Goal: Information Seeking & Learning: Learn about a topic

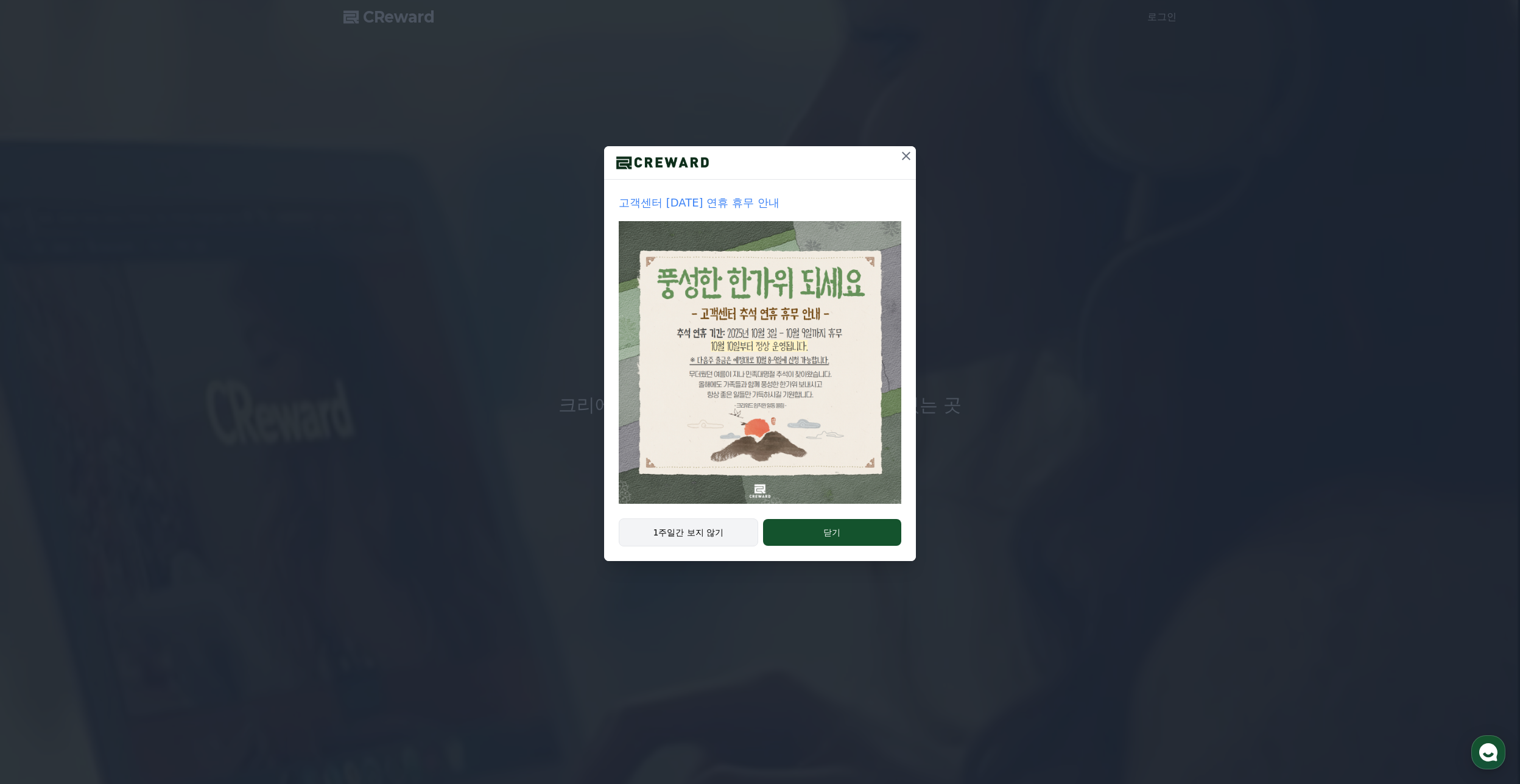
click at [663, 534] on button "1주일간 보지 않기" at bounding box center [689, 532] width 139 height 28
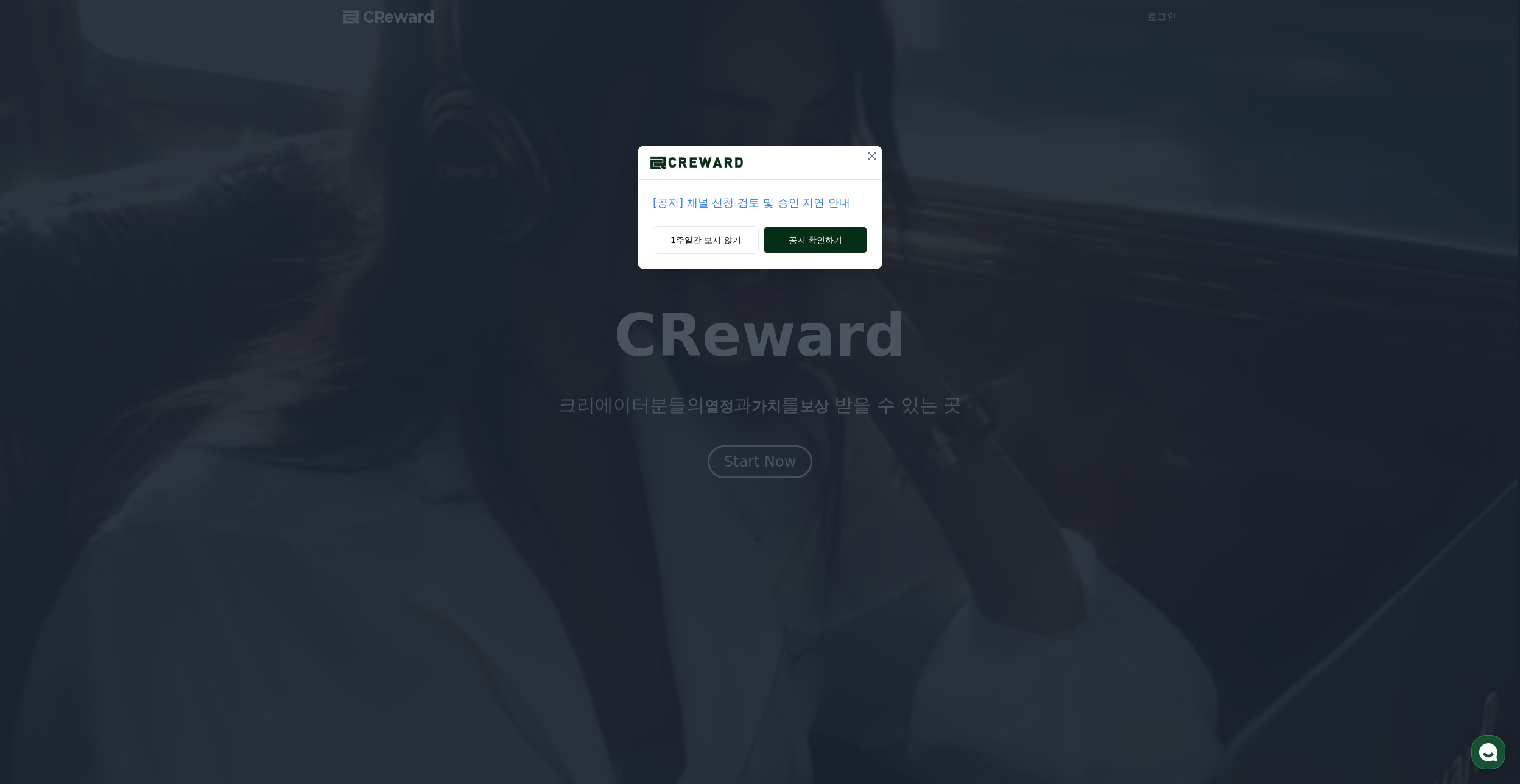
click at [806, 243] on button "공지 확인하기" at bounding box center [816, 240] width 103 height 27
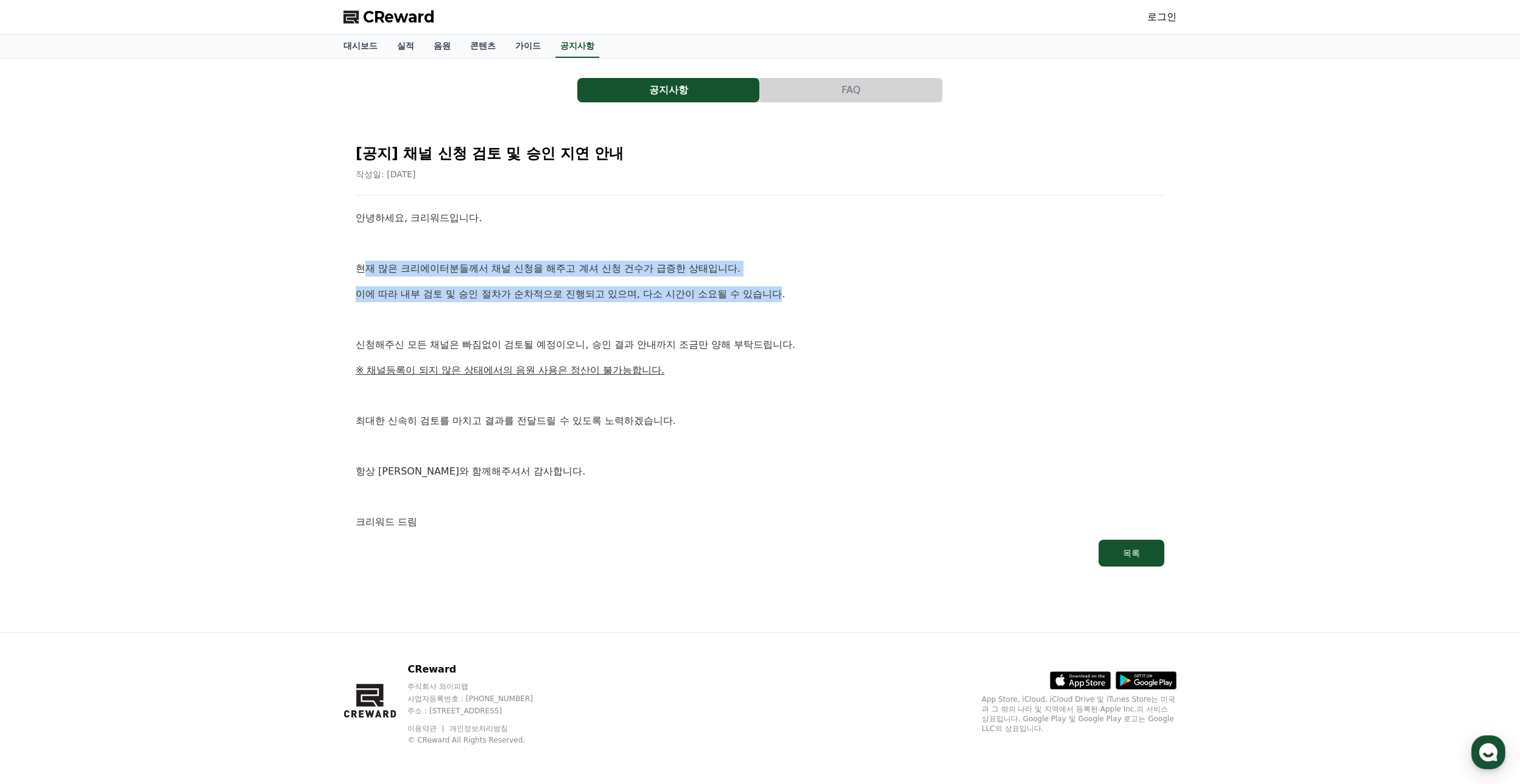
drag, startPoint x: 375, startPoint y: 275, endPoint x: 785, endPoint y: 291, distance: 410.3
click at [785, 291] on div "안녕하세요, 크리워드입니다. 현재 많은 크리에이터분들께서 채널 신청을 해주고 계셔 신청 건수가 급증한 상태입니다. 이에 따라 내부 검토 및 승…" at bounding box center [760, 370] width 808 height 319
click at [785, 291] on p "이에 따라 내부 검토 및 승인 절차가 순차적으로 진행되고 있으며, 다소 시간이 소요될 수 있습니다." at bounding box center [760, 294] width 808 height 16
drag, startPoint x: 785, startPoint y: 291, endPoint x: 353, endPoint y: 266, distance: 432.7
click at [353, 266] on div "[공지] 채널 신청 검토 및 승인 지연 안내 작성일: [DATE] 안녕하세요, 크리워드입니다. 현재 많은 크리에이터분들께서 채널 신청을 해주고…" at bounding box center [760, 350] width 824 height 447
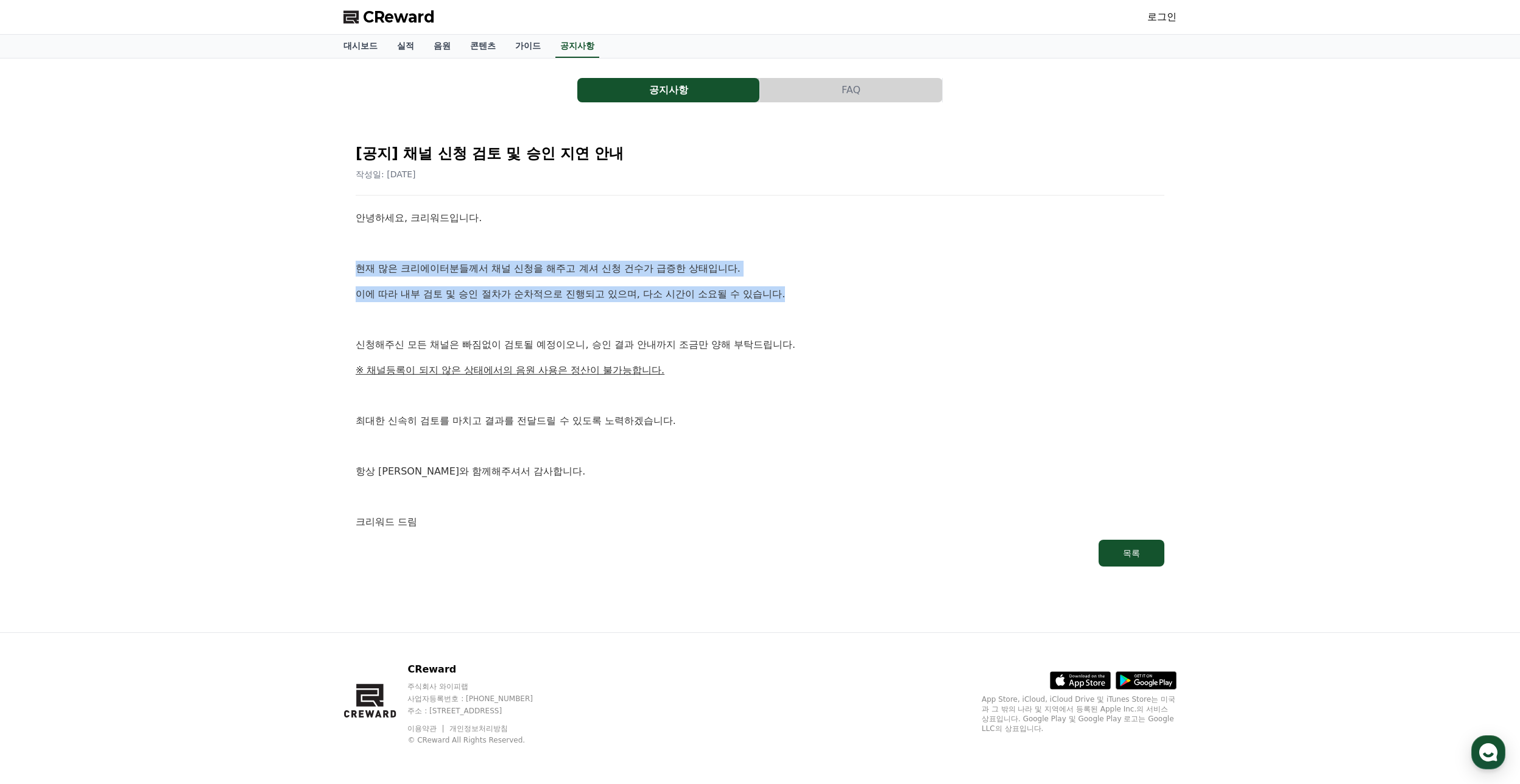
click at [353, 266] on div "[공지] 채널 신청 검토 및 승인 지연 안내 작성일: [DATE] 안녕하세요, 크리워드입니다. 현재 많은 크리에이터분들께서 채널 신청을 해주고…" at bounding box center [760, 350] width 824 height 447
drag, startPoint x: 353, startPoint y: 266, endPoint x: 792, endPoint y: 345, distance: 446.1
click at [792, 345] on div "[공지] 채널 신청 검토 및 승인 지연 안내 작성일: [DATE] 안녕하세요, 크리워드입니다. 현재 많은 크리에이터분들께서 채널 신청을 해주고…" at bounding box center [760, 350] width 824 height 447
click at [792, 345] on p "신청해주신 모든 채널은 빠짐없이 검토될 예정이오니, 승인 결과 안내까지 조금만 양해 부탁드립니다." at bounding box center [760, 345] width 808 height 16
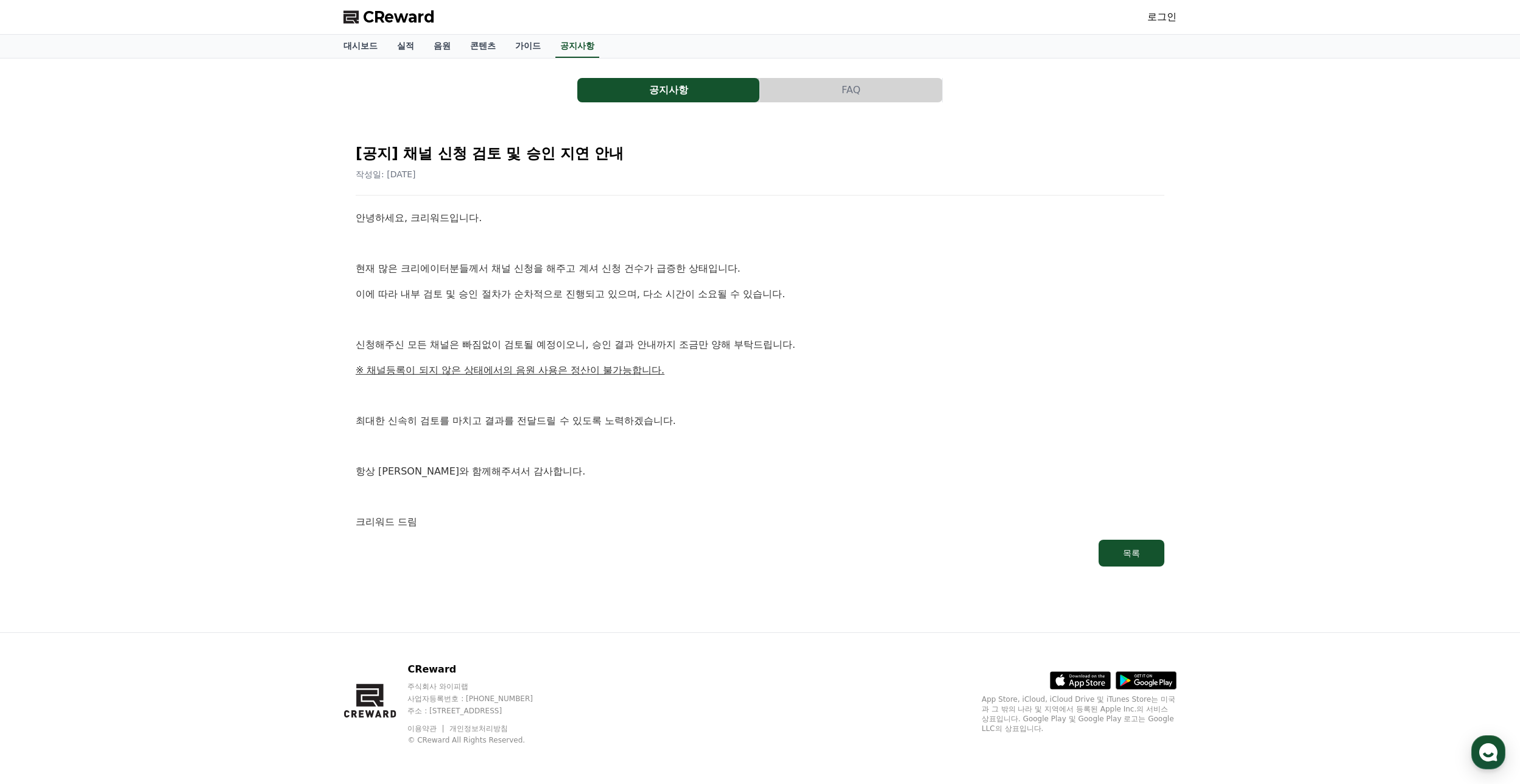
click at [391, 9] on span "CReward" at bounding box center [398, 17] width 72 height 19
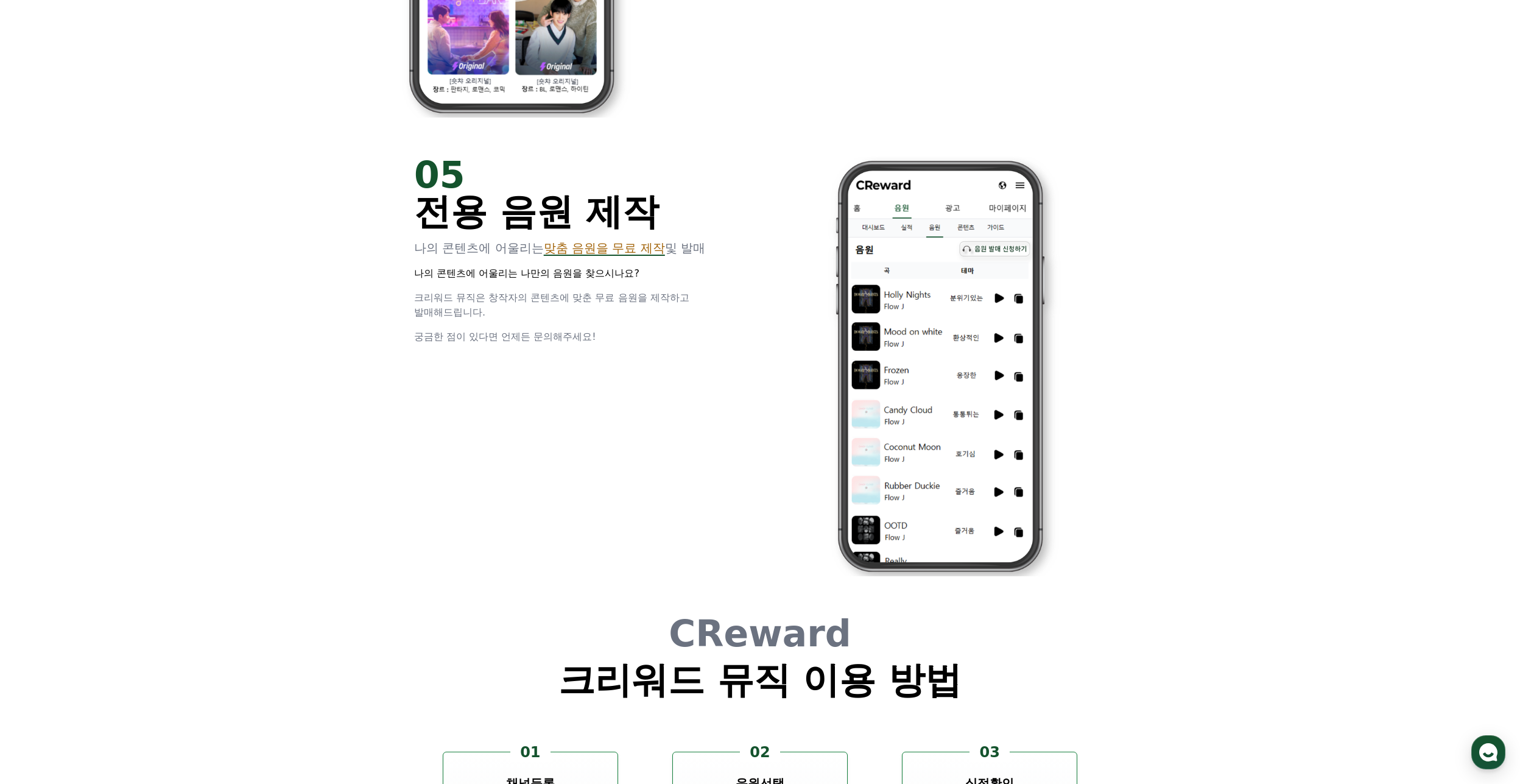
scroll to position [2984, 0]
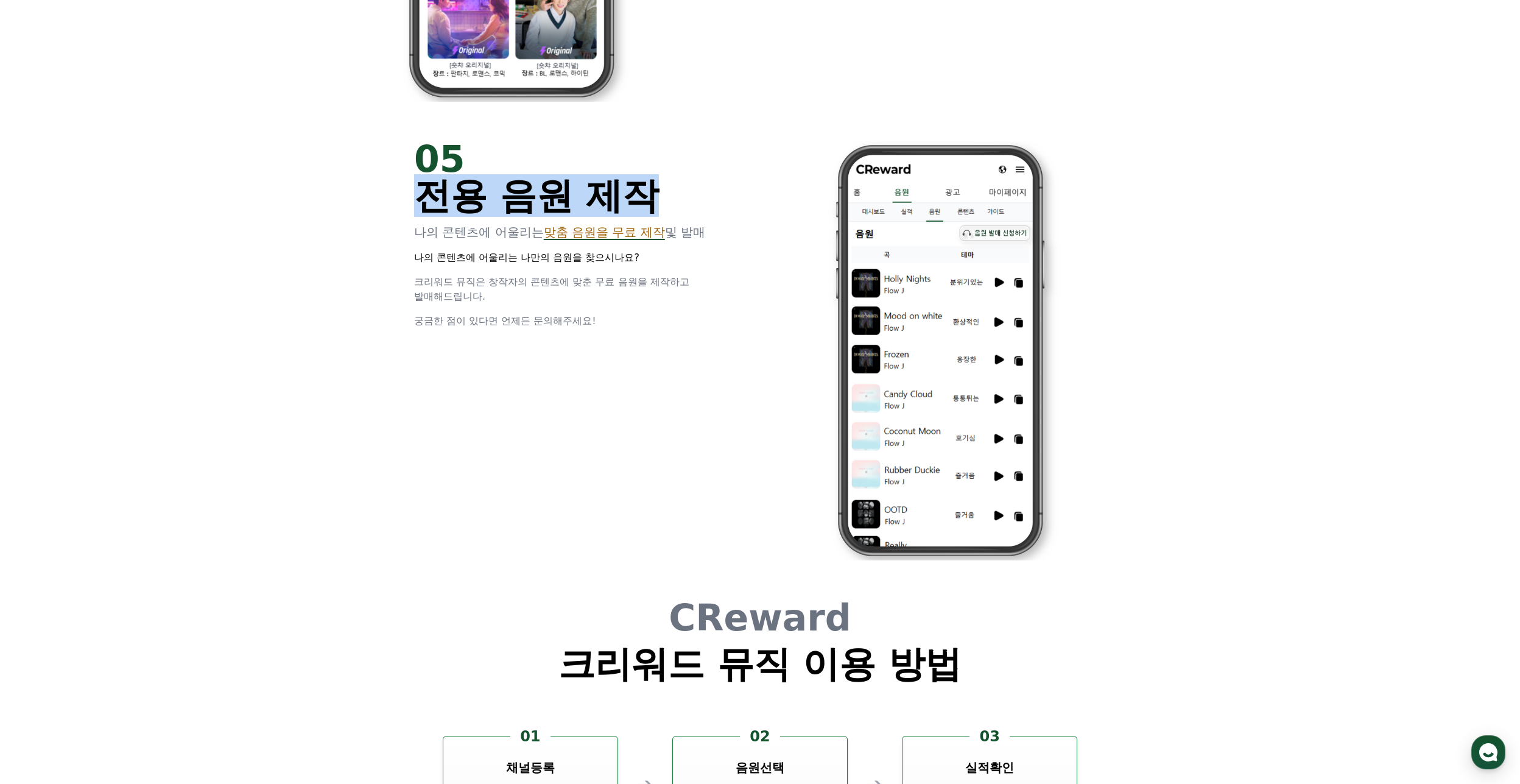
drag, startPoint x: 443, startPoint y: 195, endPoint x: 645, endPoint y: 186, distance: 202.2
click at [645, 186] on span "전용 음원 제작" at bounding box center [536, 195] width 245 height 42
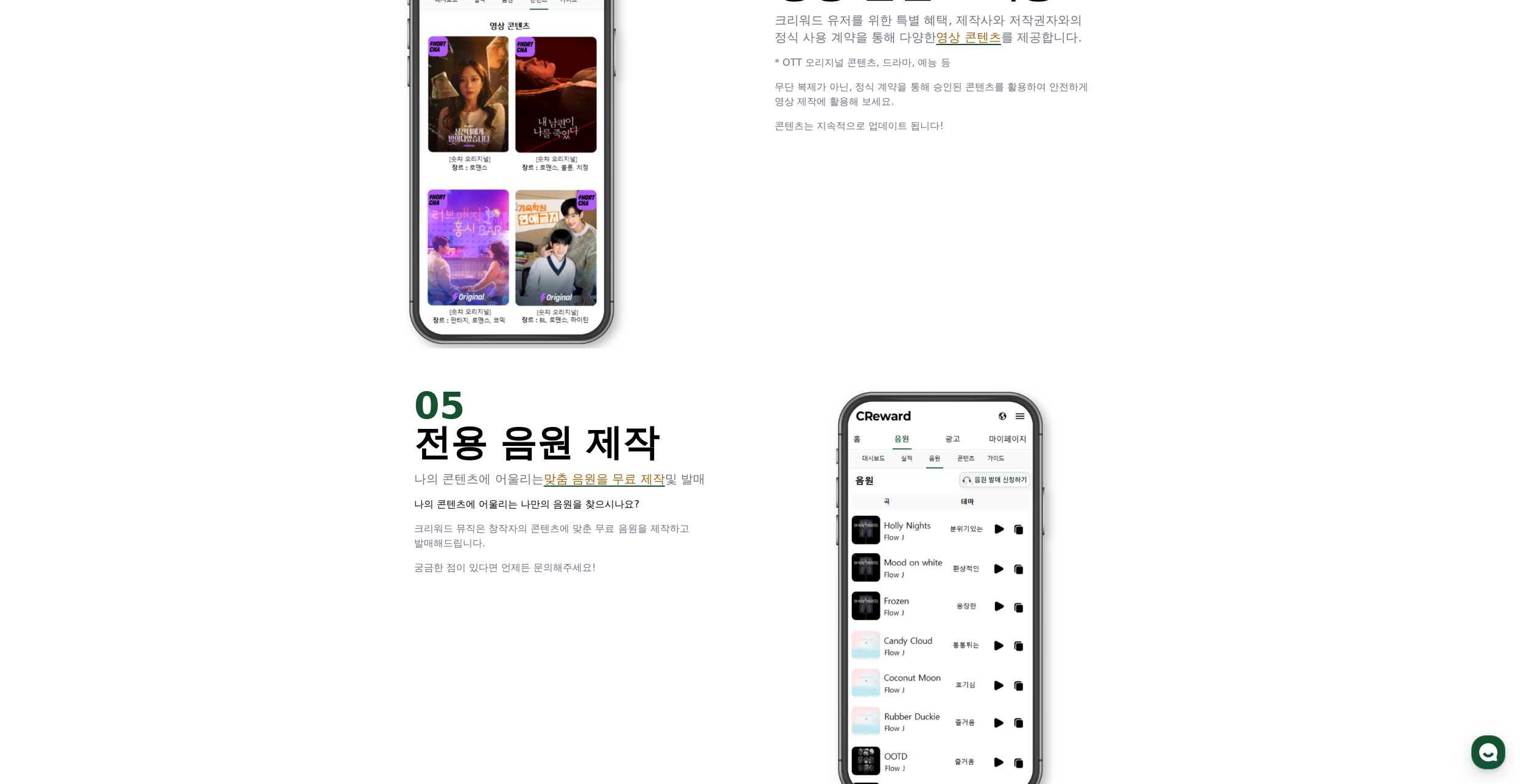
scroll to position [2740, 0]
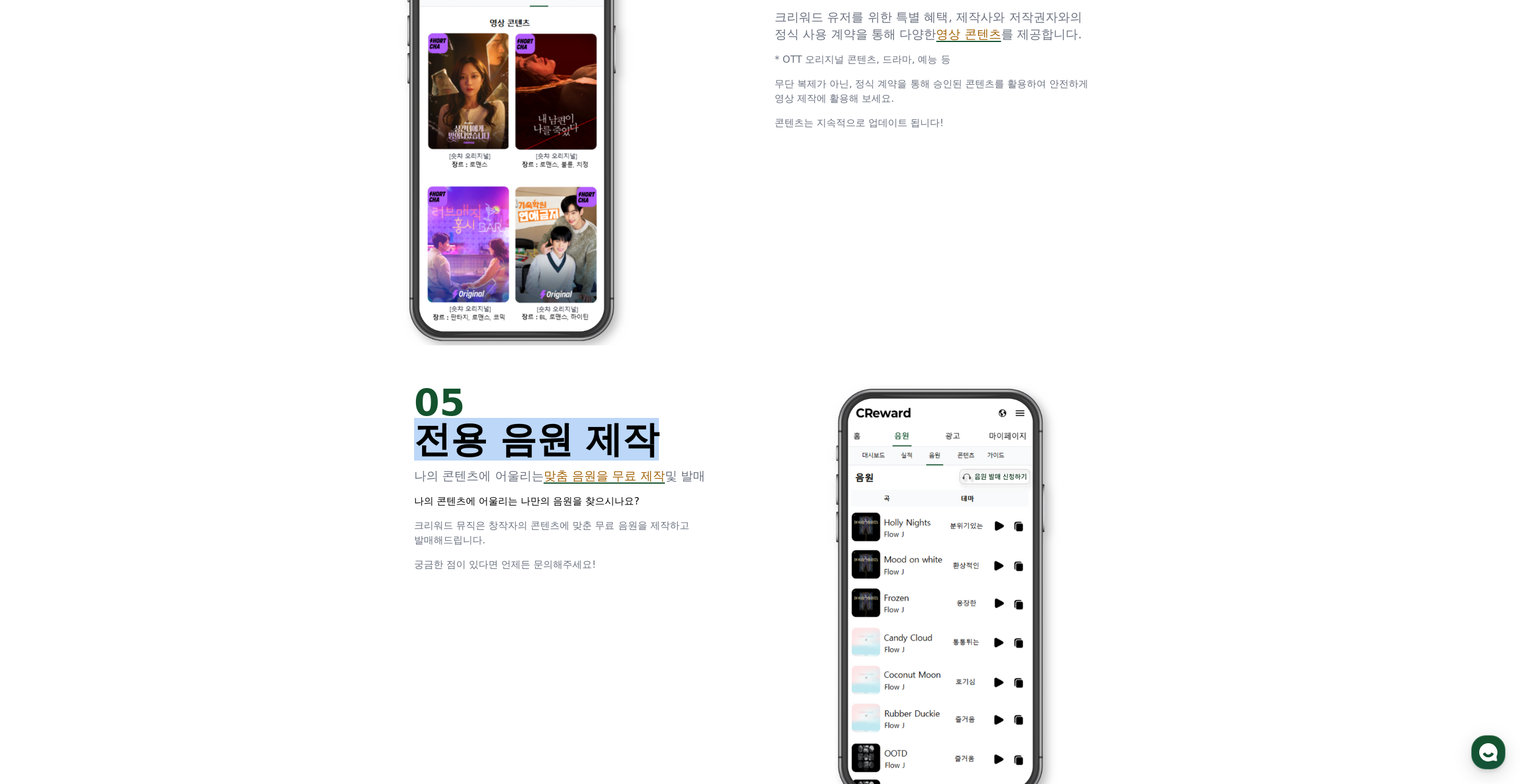
drag, startPoint x: 429, startPoint y: 437, endPoint x: 647, endPoint y: 440, distance: 218.0
click at [647, 440] on div "05 전용 음원 제작 나의 콘텐츠에 어울리는 맞춤 음원을 무료 제작 및 발매 나의 콘텐츠에 어울리는 나만의 음원을 찾으시나요? 크리워드 뮤직은…" at bounding box center [760, 594] width 731 height 459
click at [647, 440] on span "전용 음원 제작" at bounding box center [536, 439] width 245 height 42
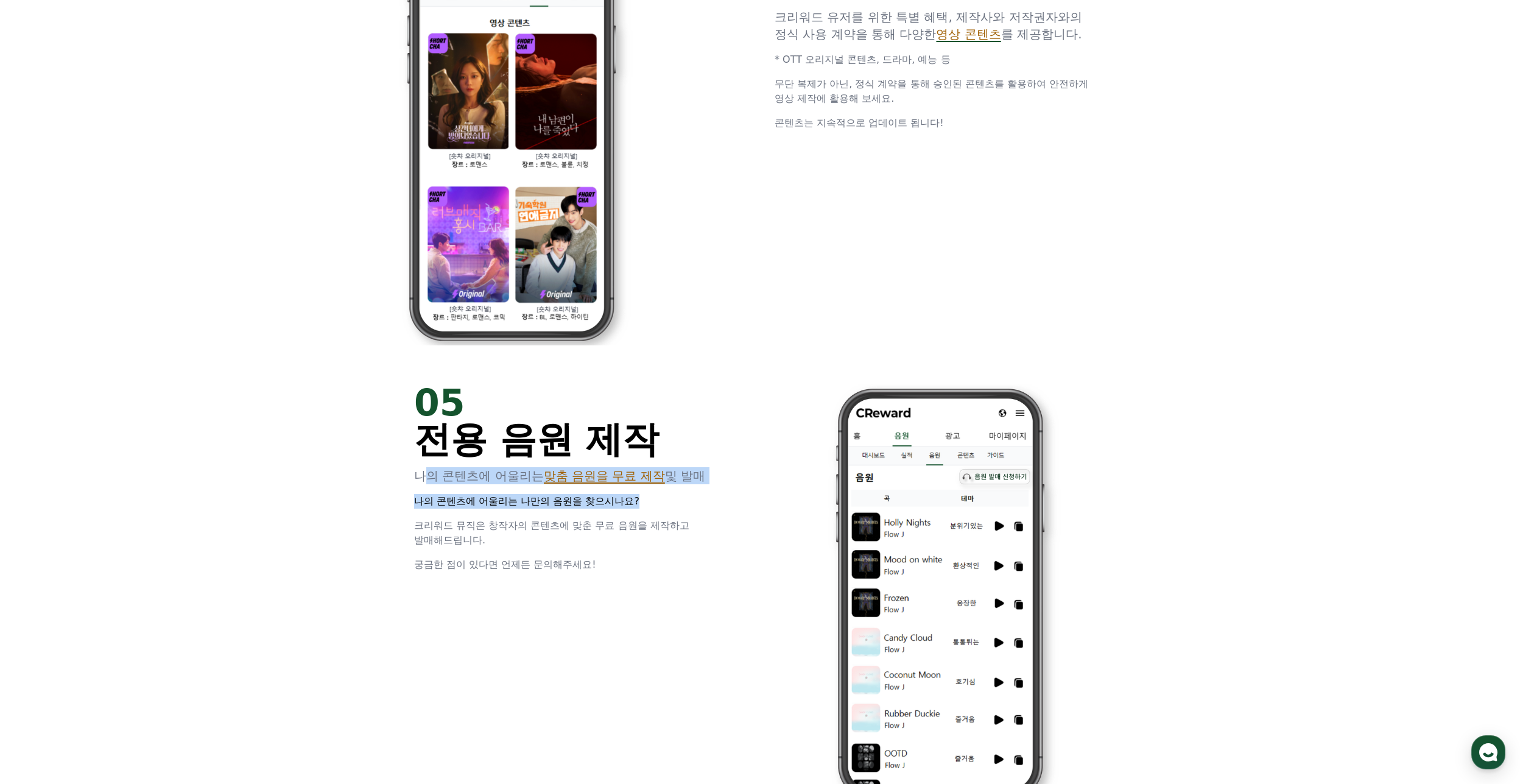
drag, startPoint x: 424, startPoint y: 471, endPoint x: 694, endPoint y: 501, distance: 271.7
click at [694, 501] on div "05 전용 음원 제작 나의 콘텐츠에 어울리는 맞춤 음원을 무료 제작 및 발매 나의 콘텐츠에 어울리는 나만의 음원을 찾으시나요? 크리워드 뮤직은…" at bounding box center [579, 477] width 331 height 187
click at [694, 501] on p "나의 콘텐츠에 어울리는 나만의 음원을 찾으시나요?" at bounding box center [579, 501] width 331 height 14
drag, startPoint x: 694, startPoint y: 501, endPoint x: 442, endPoint y: 478, distance: 253.0
click at [442, 478] on div "05 전용 음원 제작 나의 콘텐츠에 어울리는 맞춤 음원을 무료 제작 및 발매 나의 콘텐츠에 어울리는 나만의 음원을 찾으시나요? 크리워드 뮤직은…" at bounding box center [579, 477] width 331 height 187
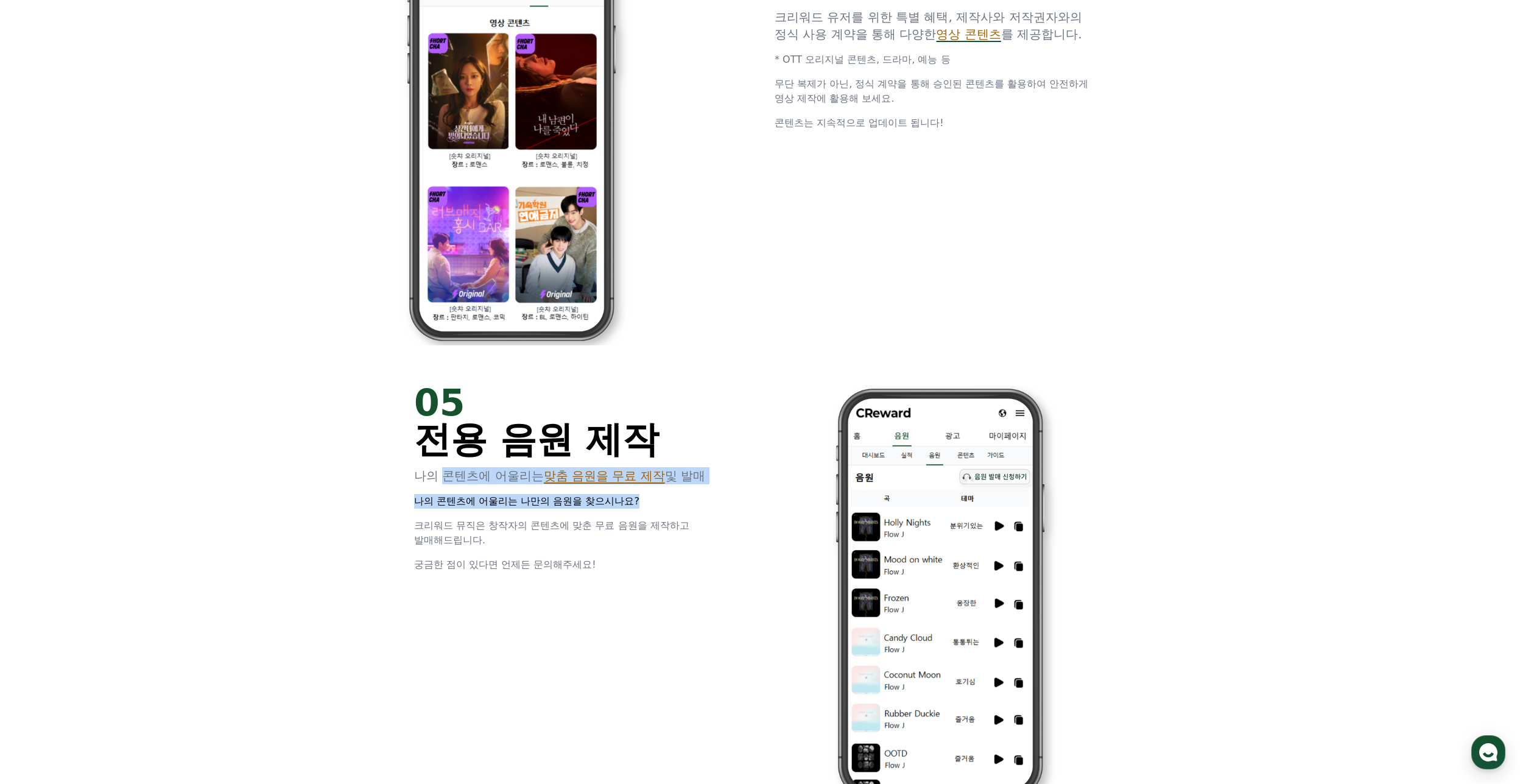
click at [441, 478] on p "나의 콘텐츠에 어울리는 맞춤 음원을 무료 제작 및 발매" at bounding box center [579, 476] width 331 height 17
drag, startPoint x: 441, startPoint y: 478, endPoint x: 421, endPoint y: 471, distance: 21.2
click at [421, 471] on p "나의 콘텐츠에 어울리는 맞춤 음원을 무료 제작 및 발매" at bounding box center [579, 476] width 331 height 17
drag, startPoint x: 421, startPoint y: 471, endPoint x: 606, endPoint y: 571, distance: 210.3
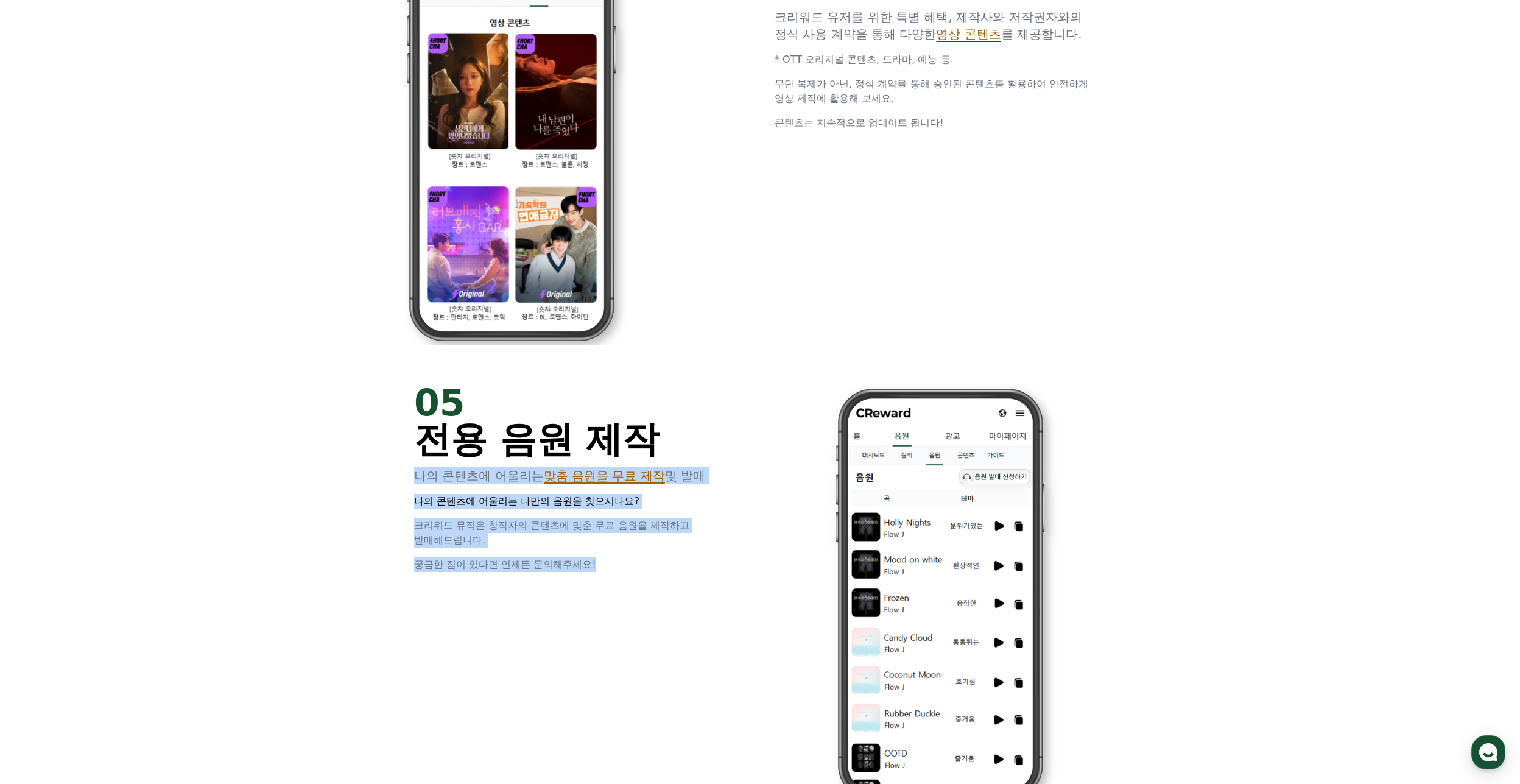
click at [606, 571] on div "05 전용 음원 제작 나의 콘텐츠에 어울리는 맞춤 음원을 무료 제작 및 발매 나의 콘텐츠에 어울리는 나만의 음원을 찾으시나요? 크리워드 뮤직은…" at bounding box center [579, 477] width 331 height 187
click at [605, 571] on p "궁금한 점이 있다면 언제든 문의해주세요!" at bounding box center [579, 564] width 331 height 14
drag, startPoint x: 605, startPoint y: 571, endPoint x: 414, endPoint y: 467, distance: 217.5
click at [414, 467] on div "05 전용 음원 제작 나의 콘텐츠에 어울리는 맞춤 음원을 무료 제작 및 발매 나의 콘텐츠에 어울리는 나만의 음원을 찾으시나요? 크리워드 뮤직은…" at bounding box center [579, 477] width 331 height 187
click at [414, 467] on p "나의 콘텐츠에 어울리는 맞춤 음원을 무료 제작 및 발매" at bounding box center [579, 476] width 331 height 17
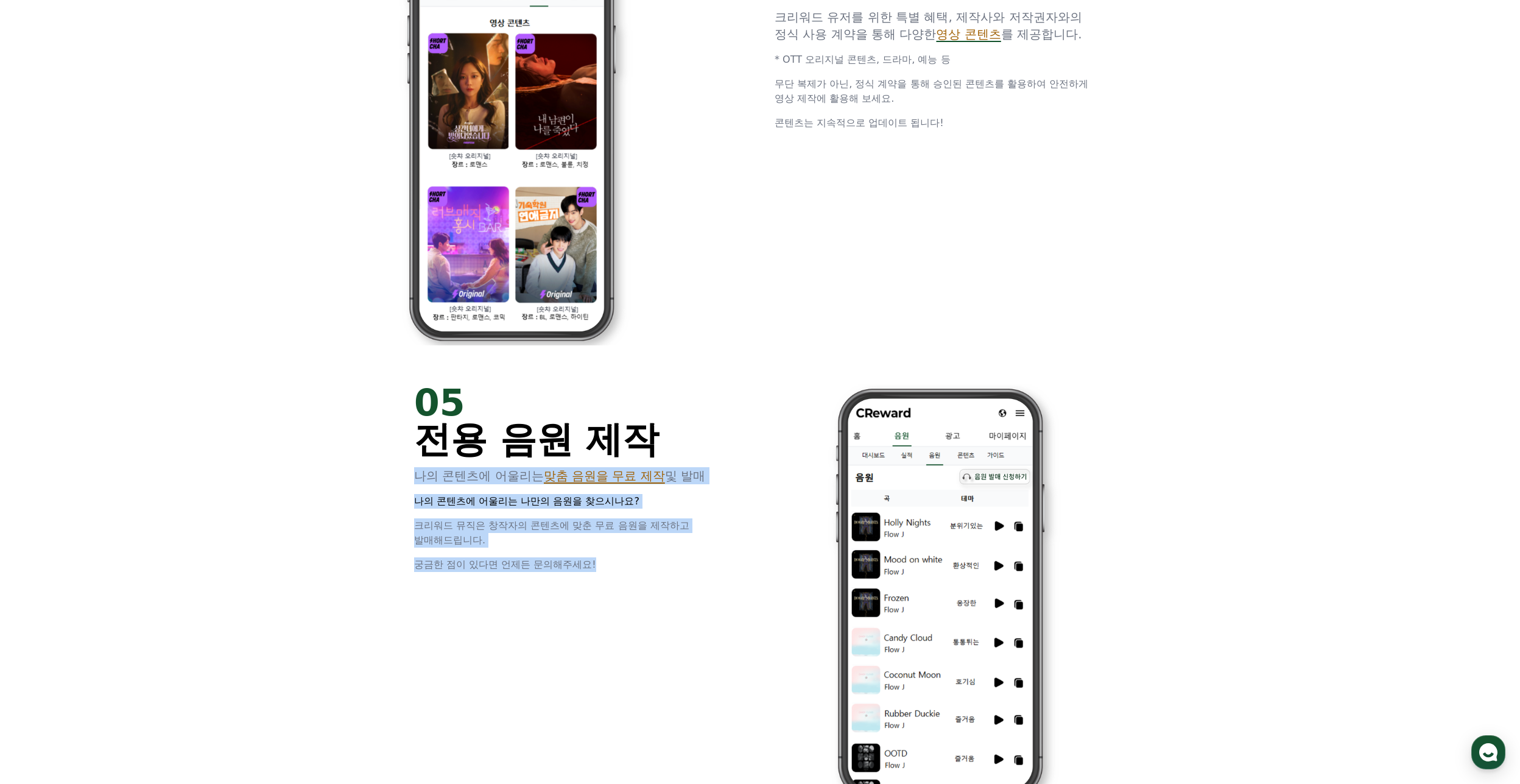
drag, startPoint x: 414, startPoint y: 467, endPoint x: 599, endPoint y: 552, distance: 203.6
click at [599, 552] on div "05 전용 음원 제작 나의 콘텐츠에 어울리는 맞춤 음원을 무료 제작 및 발매 나의 콘텐츠에 어울리는 나만의 음원을 찾으시나요? 크리워드 뮤직은…" at bounding box center [579, 477] width 331 height 187
drag, startPoint x: 599, startPoint y: 552, endPoint x: 407, endPoint y: 473, distance: 207.6
click at [407, 473] on div "05 전용 음원 제작 나의 콘텐츠에 어울리는 맞춤 음원을 무료 제작 및 발매 나의 콘텐츠에 어울리는 나만의 음원을 찾으시나요? 크리워드 뮤직은…" at bounding box center [760, 594] width 731 height 459
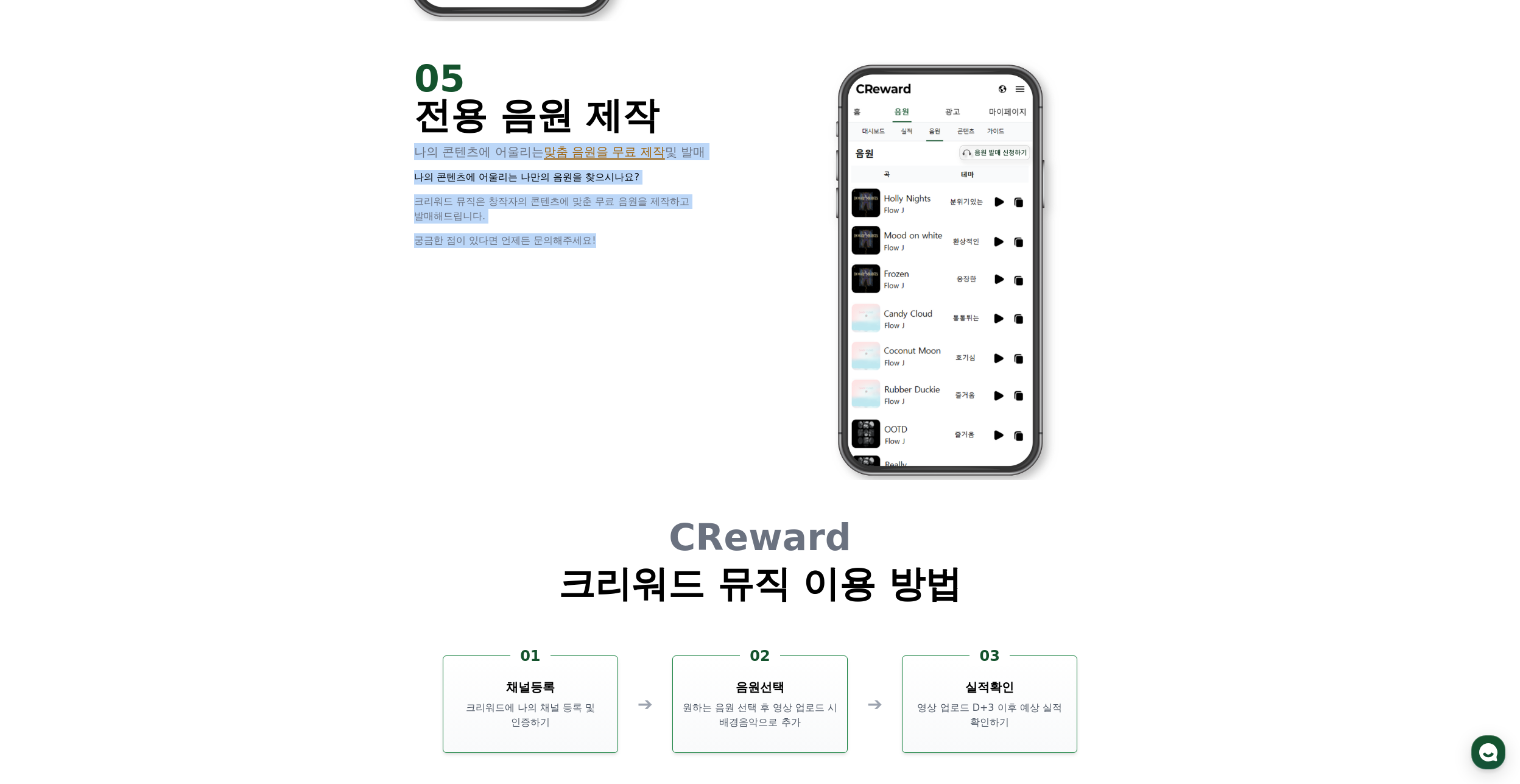
scroll to position [3227, 0]
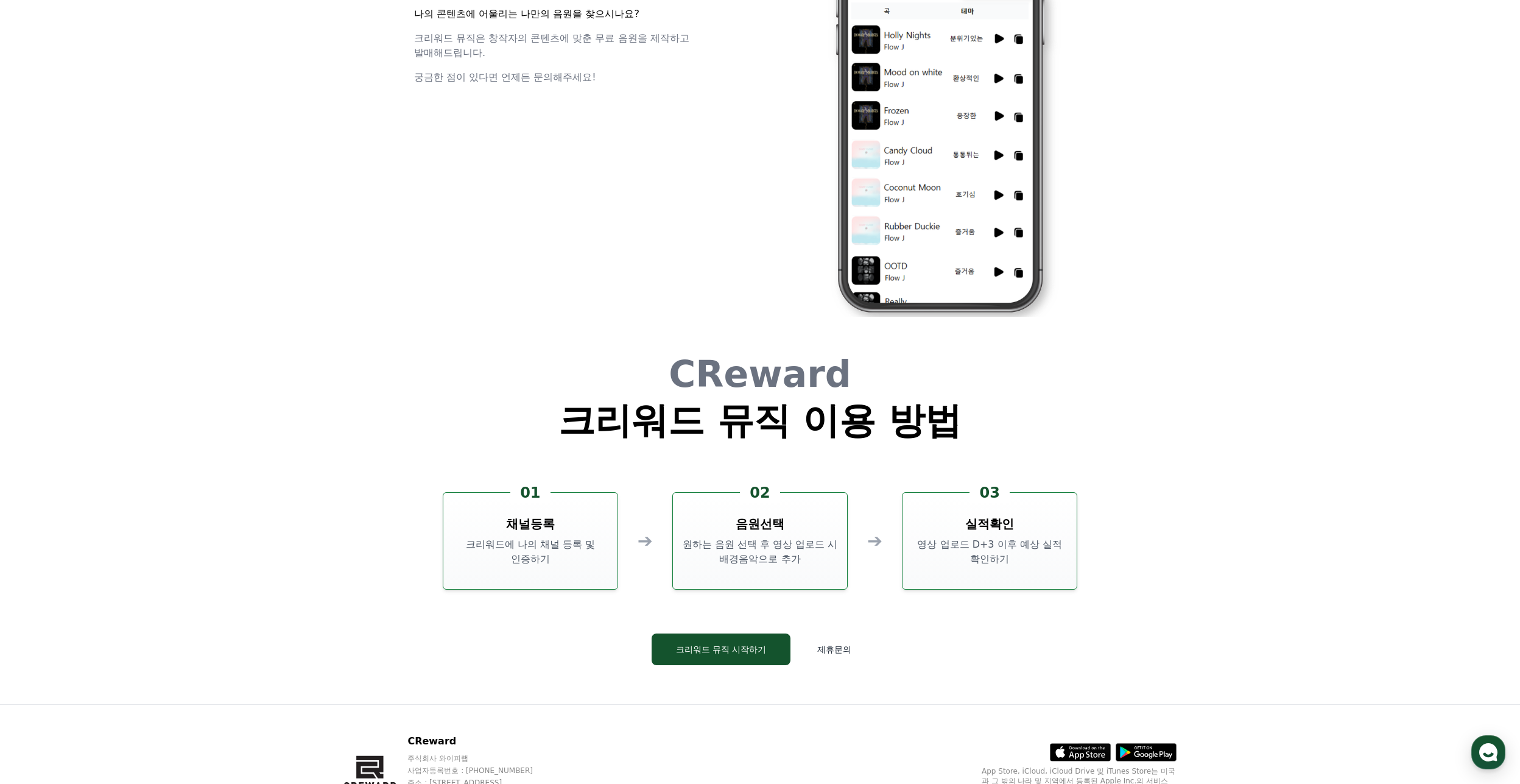
click at [543, 467] on div "CReward 크리워드 뮤직 이용 방법 01 채널등록 크리워드에 나의 채널 등록 및 인증하기 ➔ 02 음원선택 원하는 음원 선택 후 영상 업로…" at bounding box center [760, 520] width 731 height 368
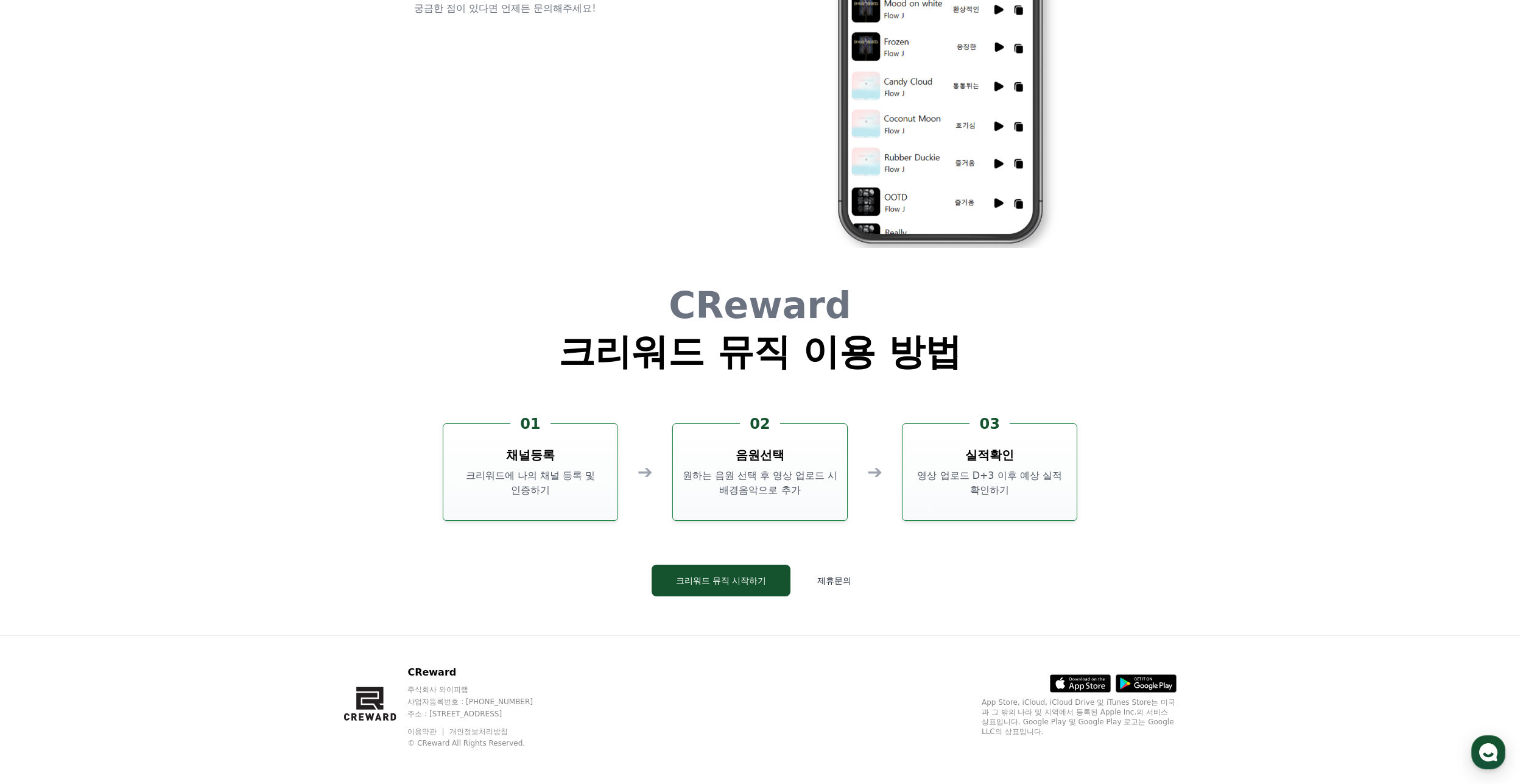
scroll to position [3299, 0]
